Goal: Book appointment/travel/reservation

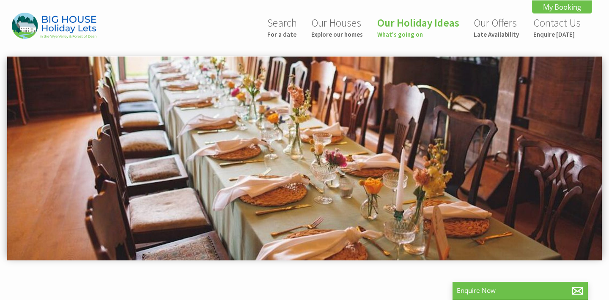
click at [336, 29] on link "Our Houses Explore our homes" at bounding box center [337, 27] width 52 height 22
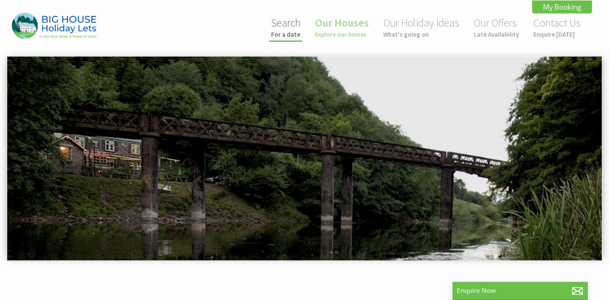
click at [294, 20] on link "Search For a date" at bounding box center [286, 27] width 30 height 22
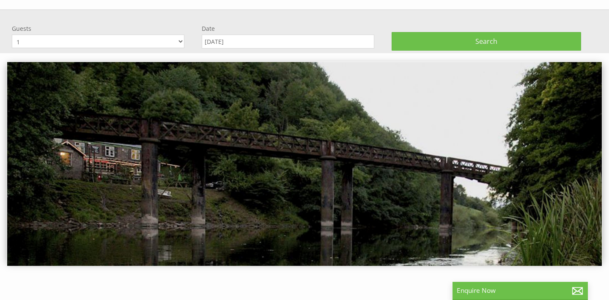
scroll to position [56, 0]
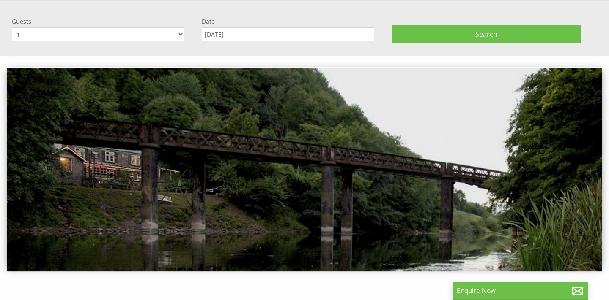
click at [182, 32] on select "1 2 3 4 5 6 7 8 9 10 11 12 13 14 15 16 17 18 19 20 21 22 23 24 25 26 27 28 29 3…" at bounding box center [98, 34] width 172 height 14
select select "15"
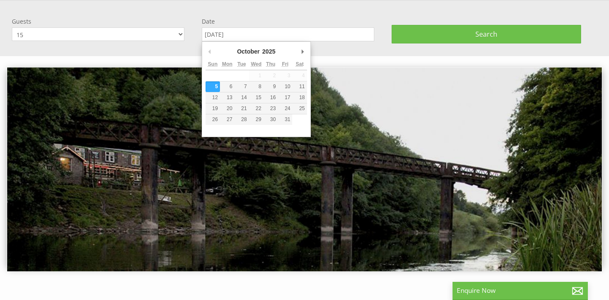
click at [267, 35] on input "[DATE]" at bounding box center [288, 34] width 172 height 14
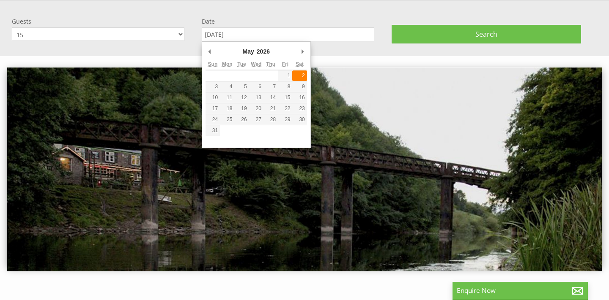
type input "[DATE]"
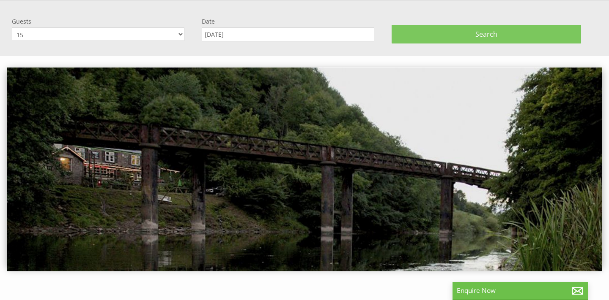
click at [437, 28] on button "Search" at bounding box center [486, 34] width 190 height 19
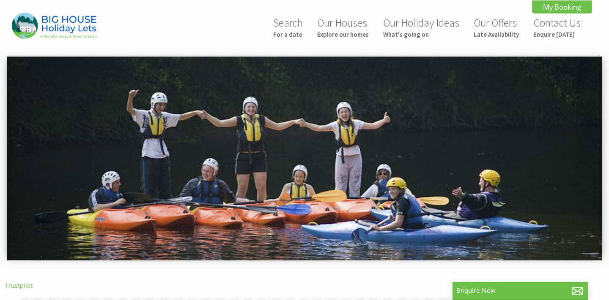
scroll to position [0, 8]
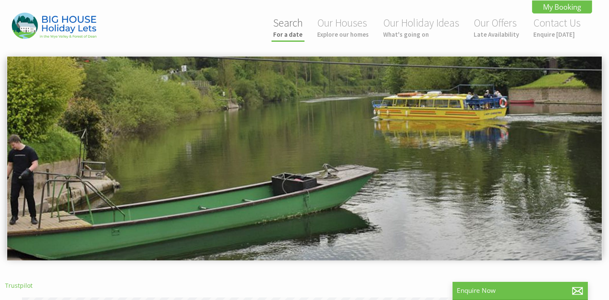
click at [303, 28] on link "Search For a date" at bounding box center [288, 27] width 30 height 22
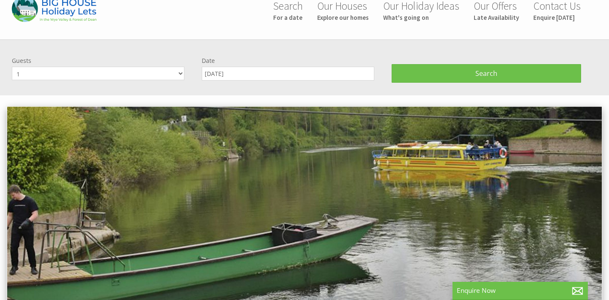
select select "15"
